Goal: Task Accomplishment & Management: Use online tool/utility

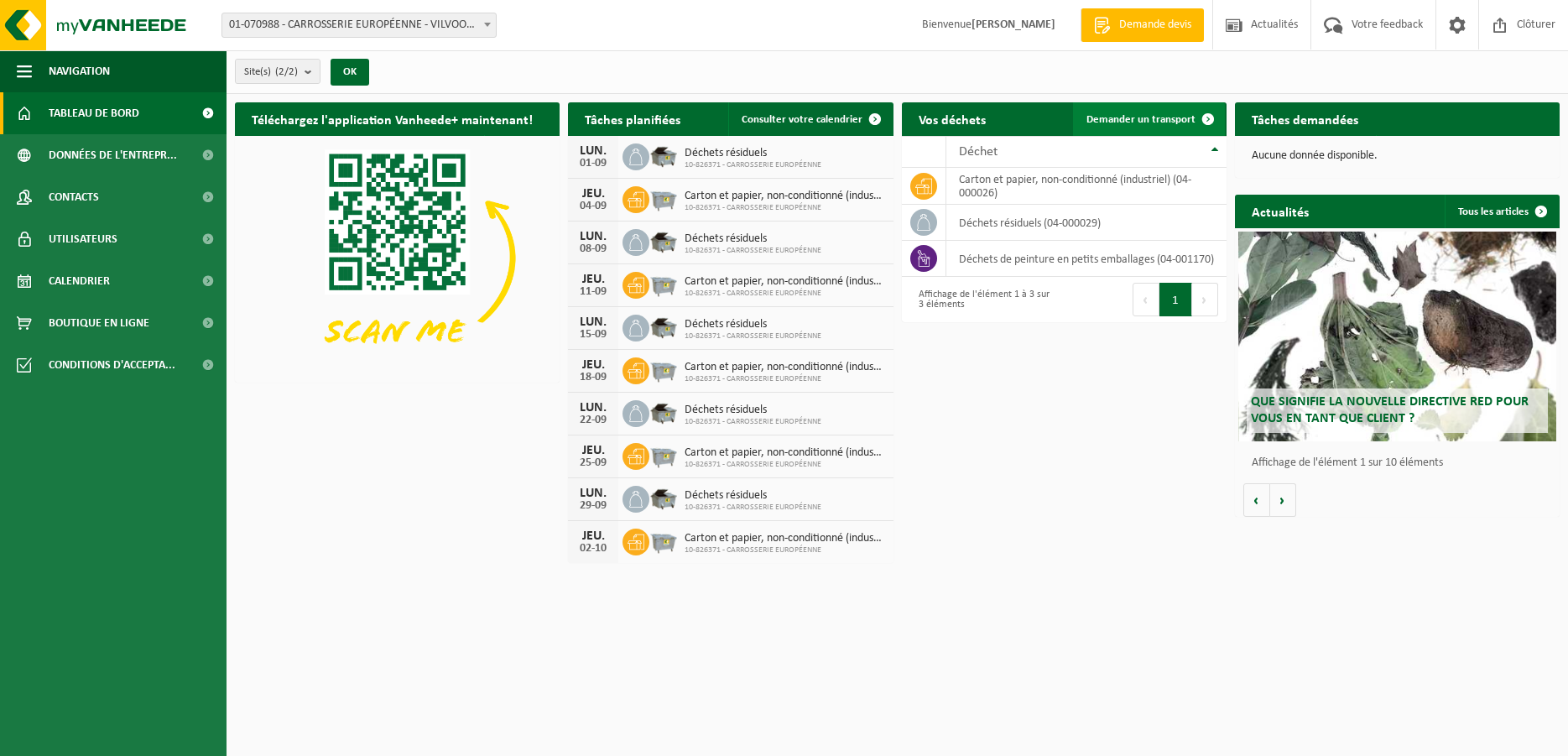
click at [1132, 123] on span "Demander un transport" at bounding box center [1141, 119] width 109 height 11
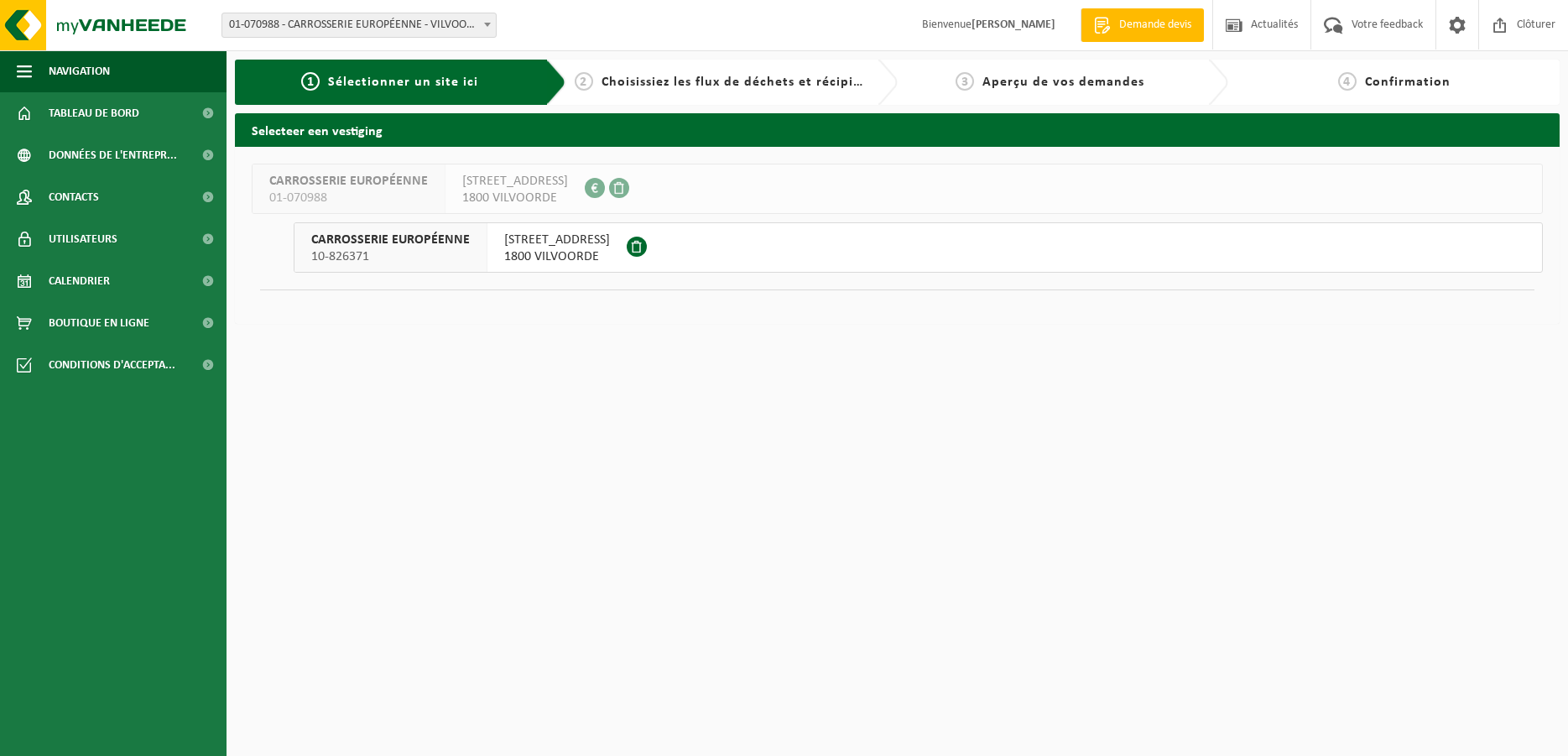
click at [575, 239] on span "MECHELSESTEENWEG 323" at bounding box center [556, 239] width 106 height 17
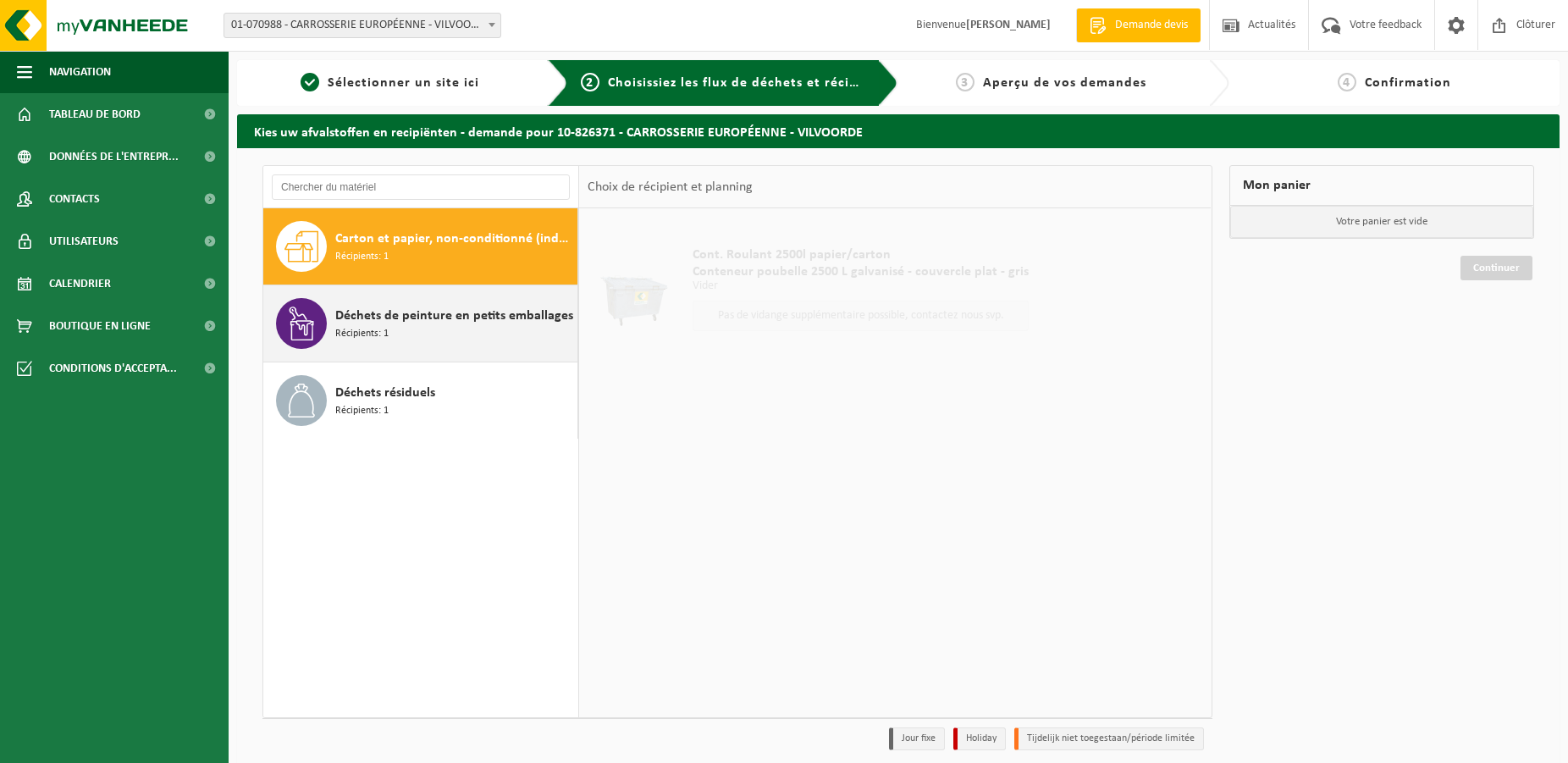
click at [406, 328] on div "Déchets de peinture en petits emballages Récipients: 1" at bounding box center [454, 323] width 238 height 51
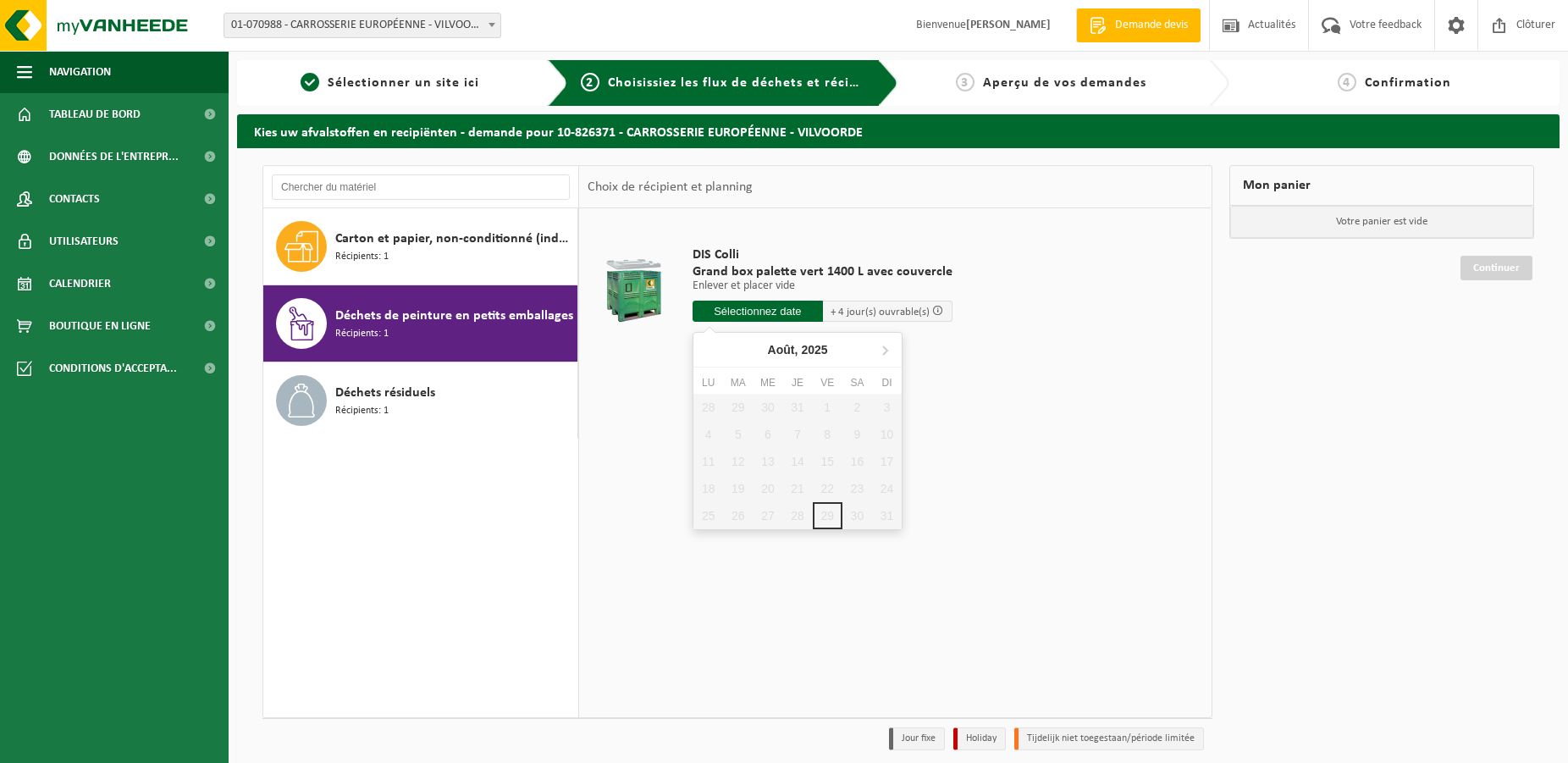
click at [779, 317] on input "text" at bounding box center [757, 311] width 131 height 21
click at [892, 347] on icon at bounding box center [884, 349] width 27 height 27
click at [702, 406] on div "1" at bounding box center [708, 406] width 30 height 27
type input "à partir de 2025-09-01"
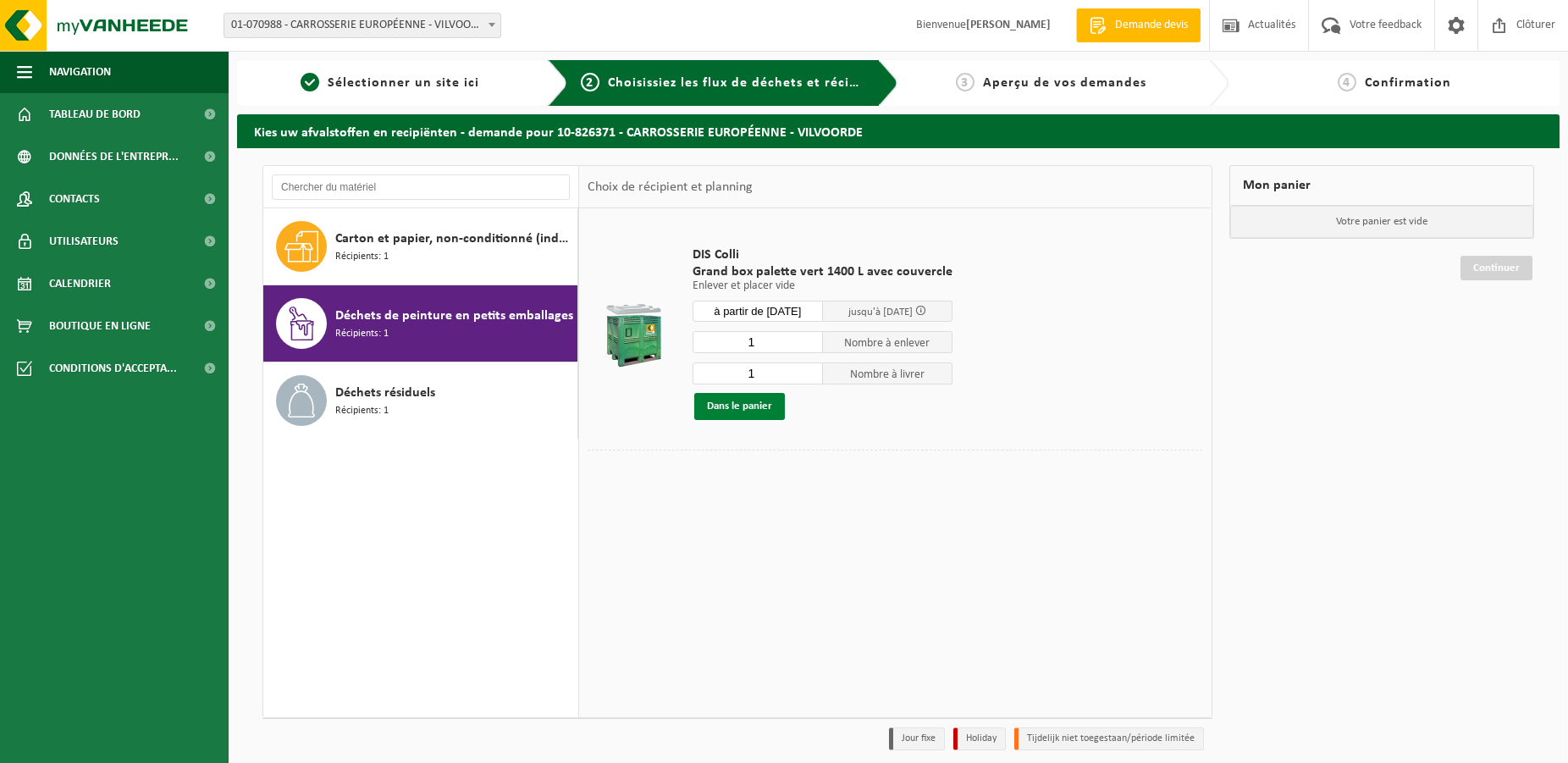
click at [754, 407] on button "Dans le panier" at bounding box center [739, 405] width 91 height 27
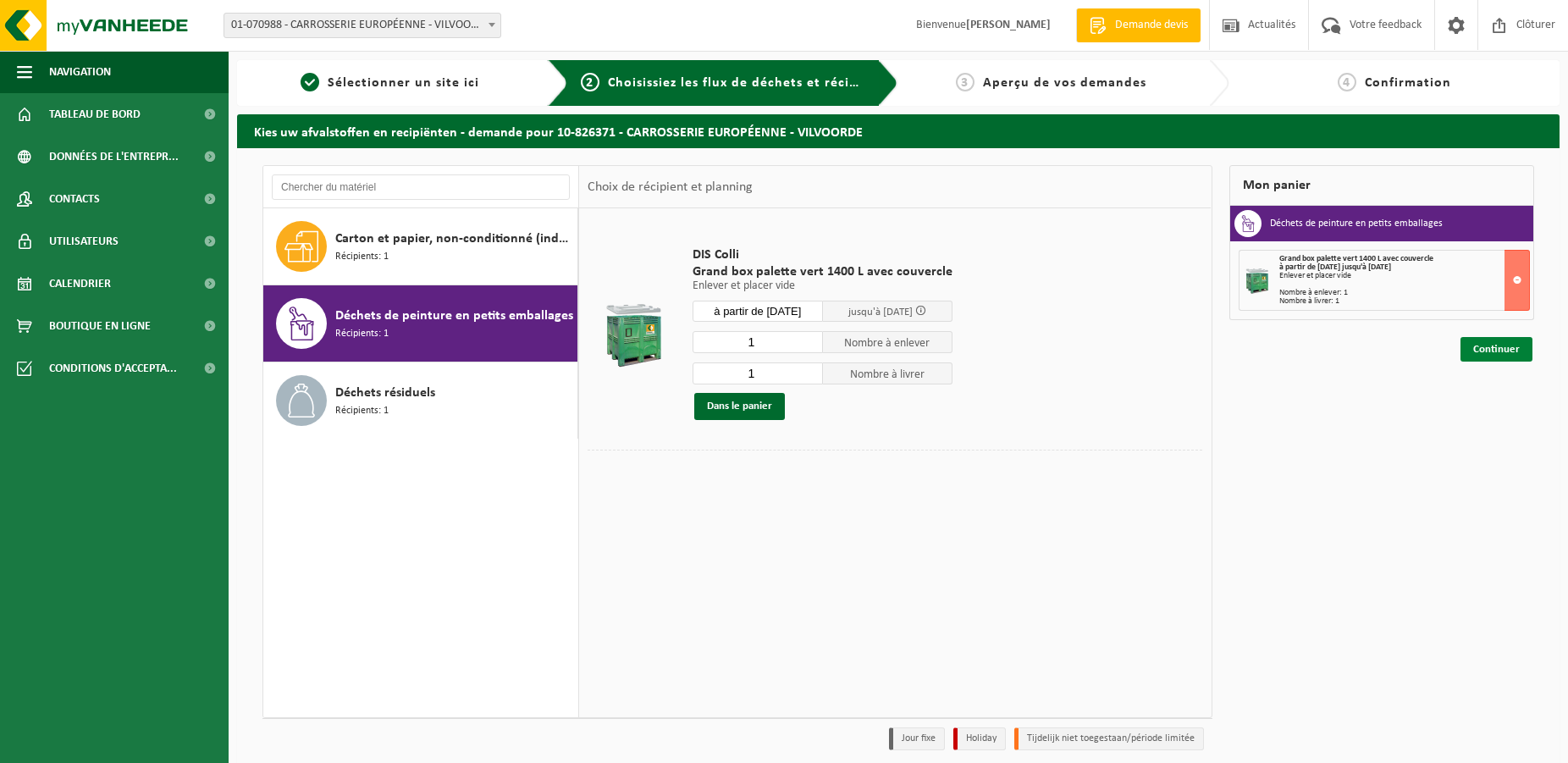
click at [1501, 351] on link "Continuer" at bounding box center [1496, 349] width 72 height 25
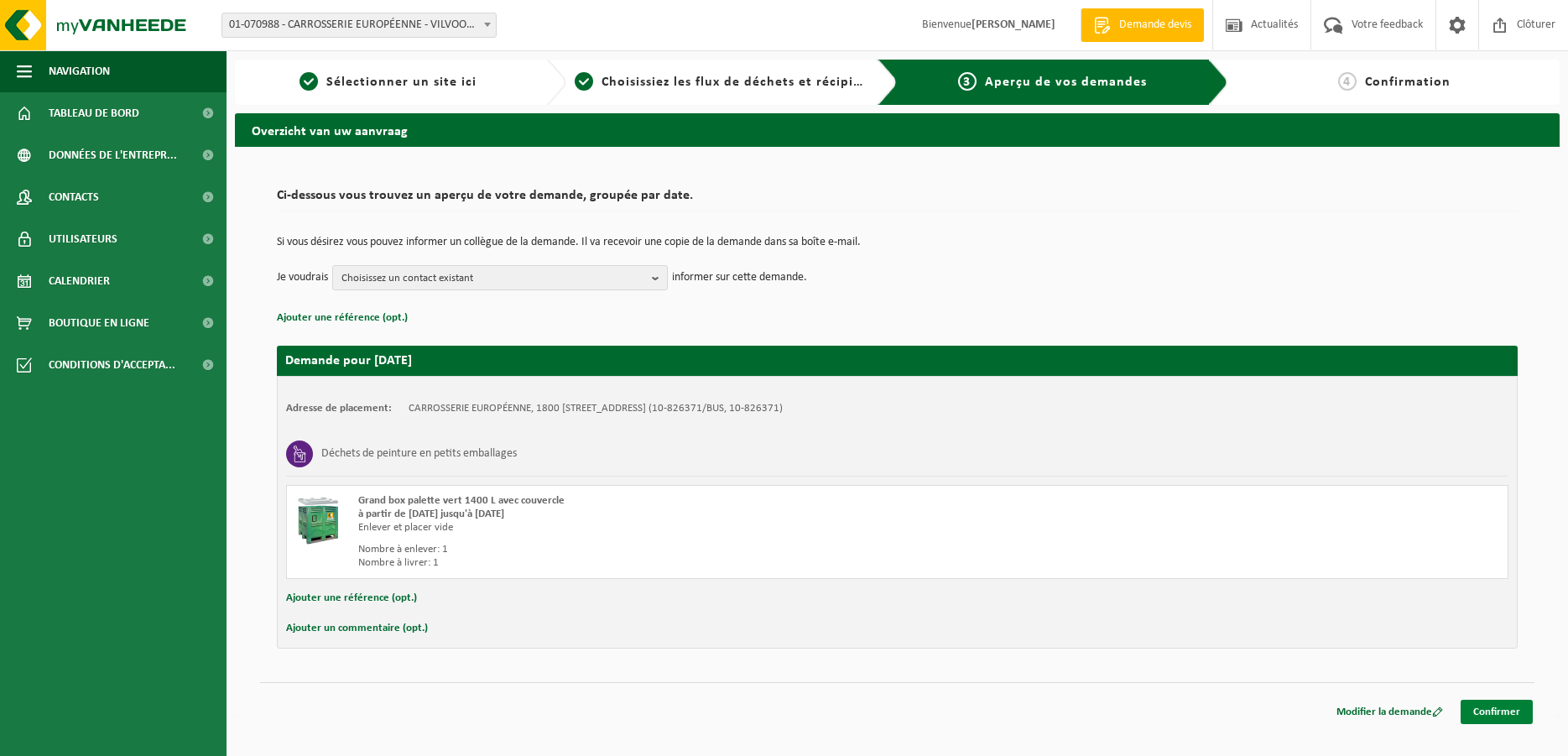
click at [1510, 720] on link "Confirmer" at bounding box center [1497, 711] width 72 height 25
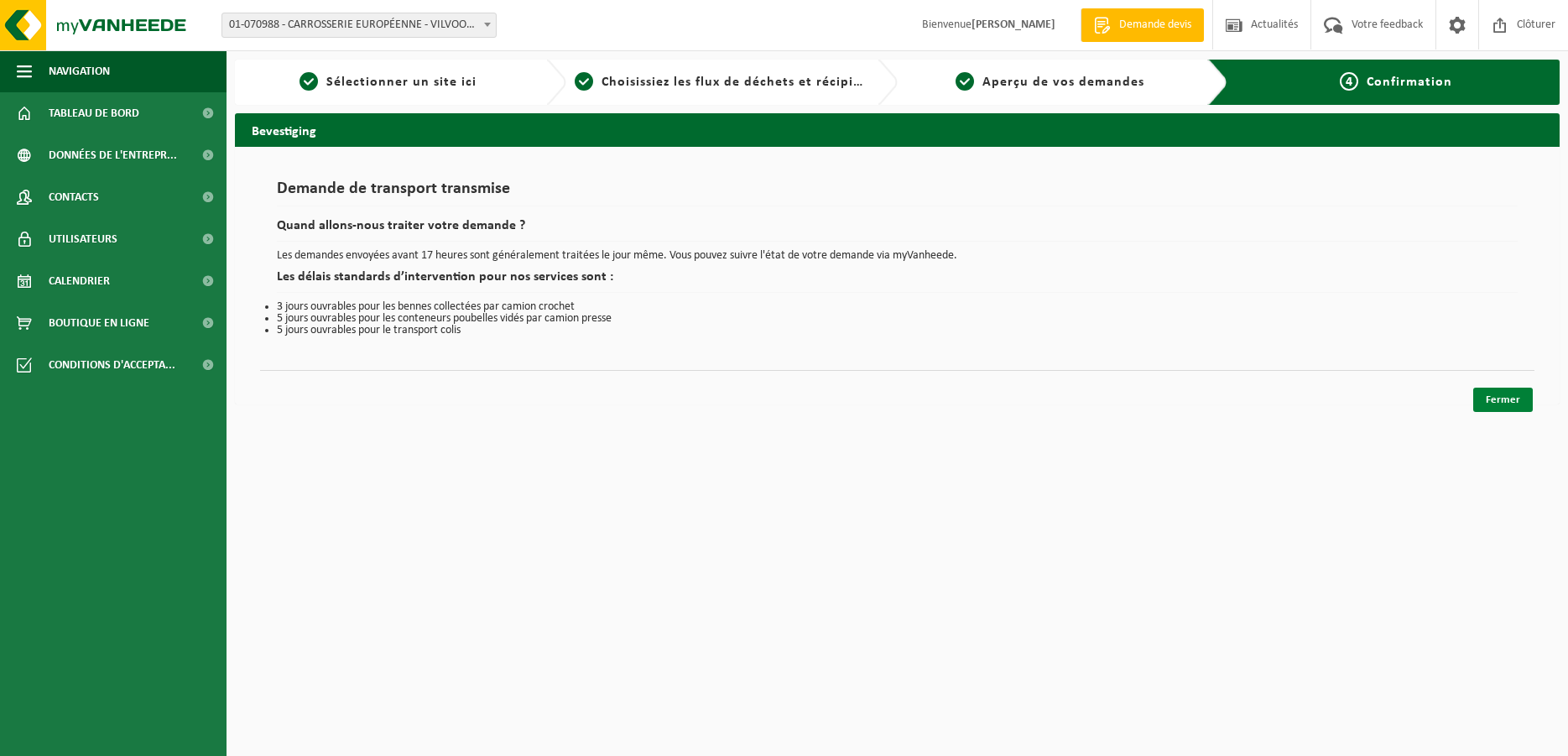
click at [1495, 407] on link "Fermer" at bounding box center [1503, 400] width 59 height 25
